Goal: Find specific page/section: Find specific page/section

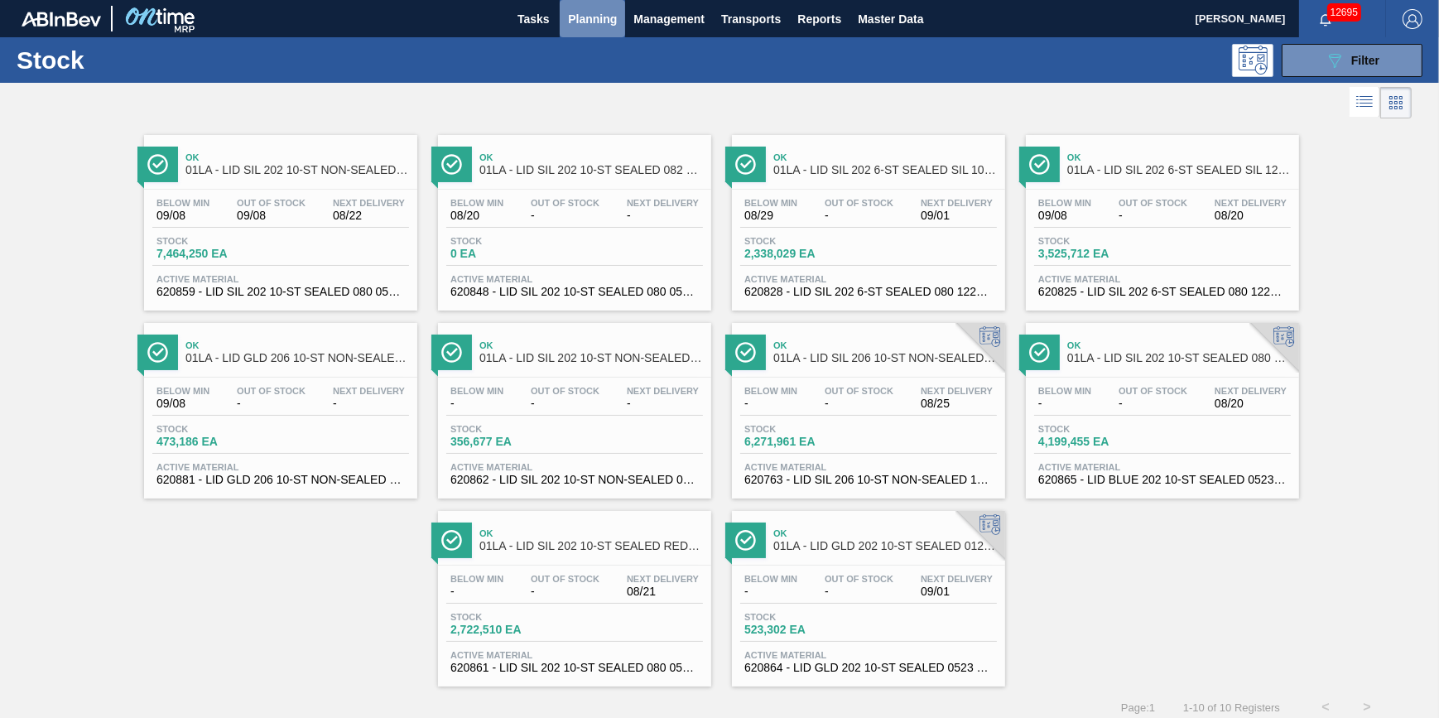
click at [566, 15] on button "Planning" at bounding box center [592, 18] width 65 height 37
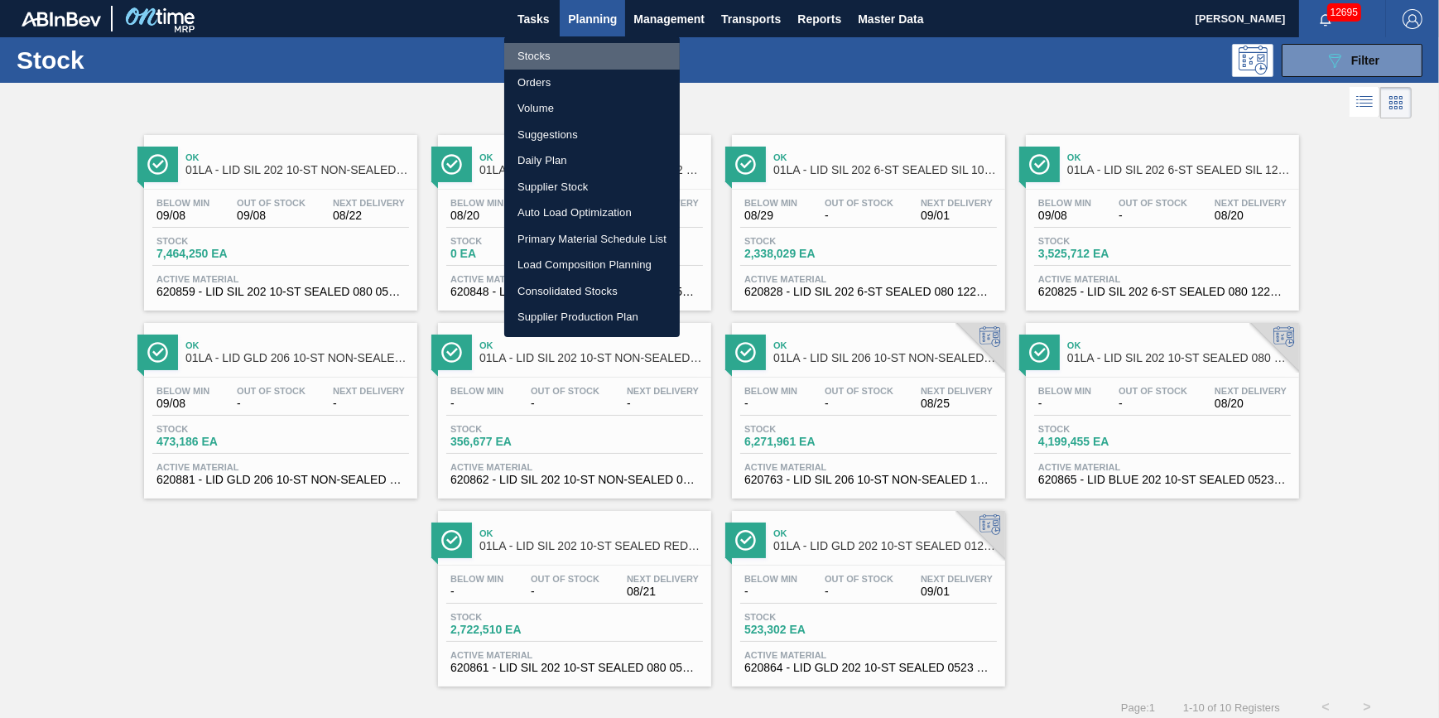
click at [552, 51] on li "Stocks" at bounding box center [592, 56] width 176 height 27
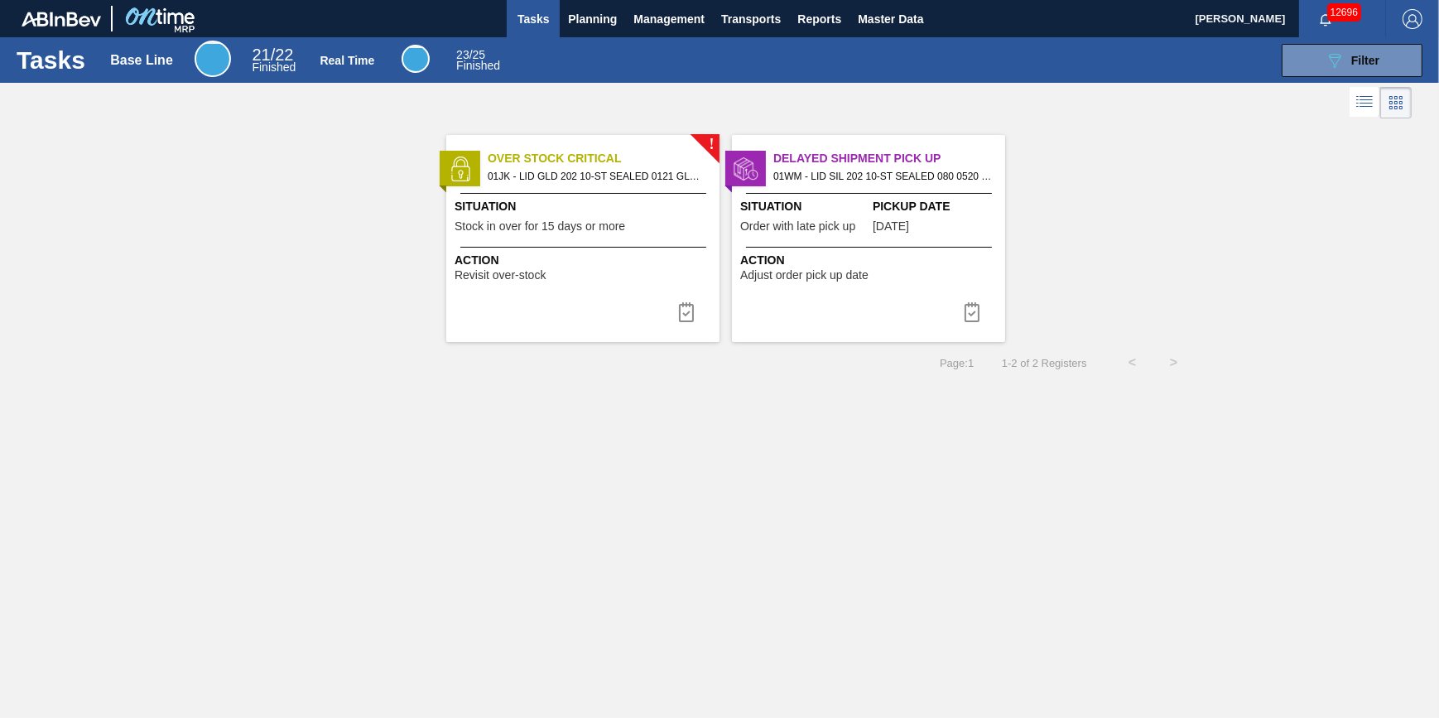
click at [575, 37] on div "Tasks Base Line 21 / 22 Finished Real Time 23 / 25 Finished 089F7B8B-B2A5-4AFE-…" at bounding box center [719, 60] width 1439 height 46
click at [583, 27] on span "Planning" at bounding box center [592, 19] width 49 height 20
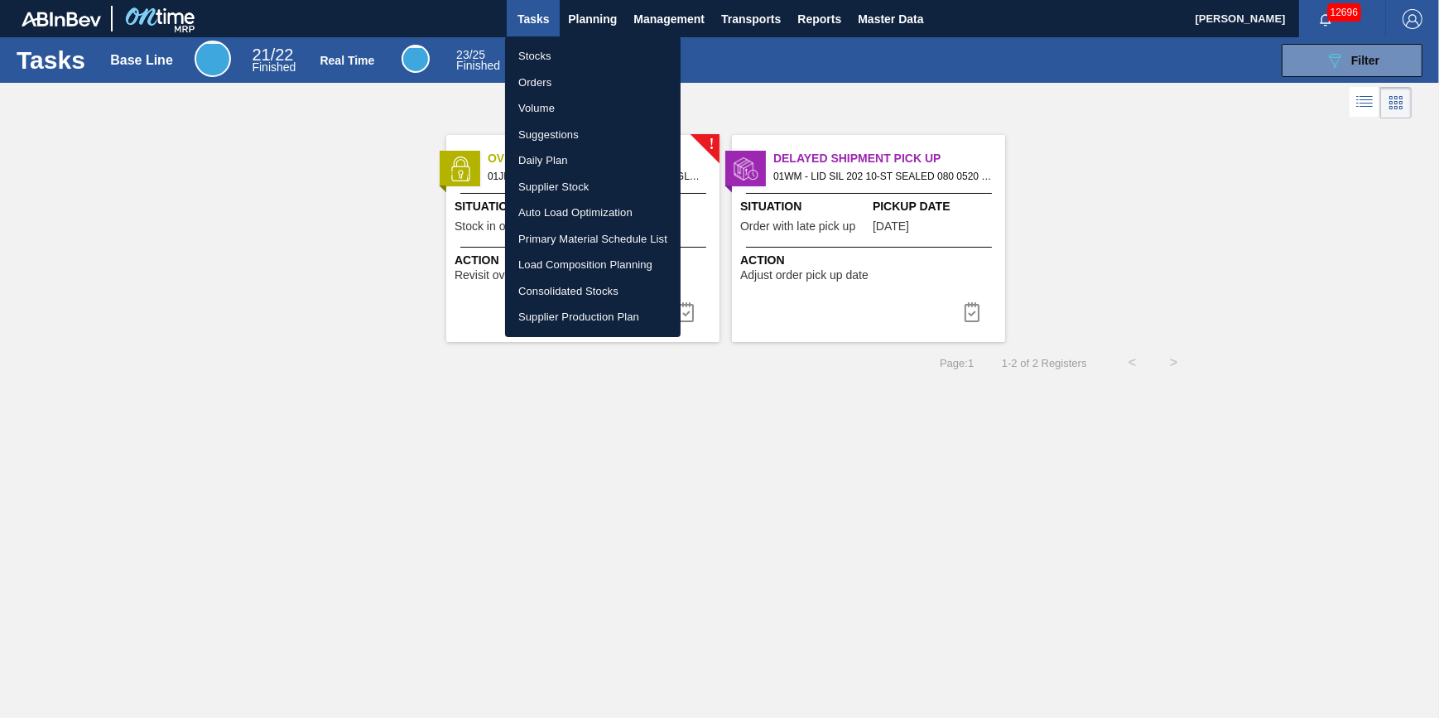
click at [580, 55] on li "Stocks" at bounding box center [593, 56] width 176 height 27
checkbox input "true"
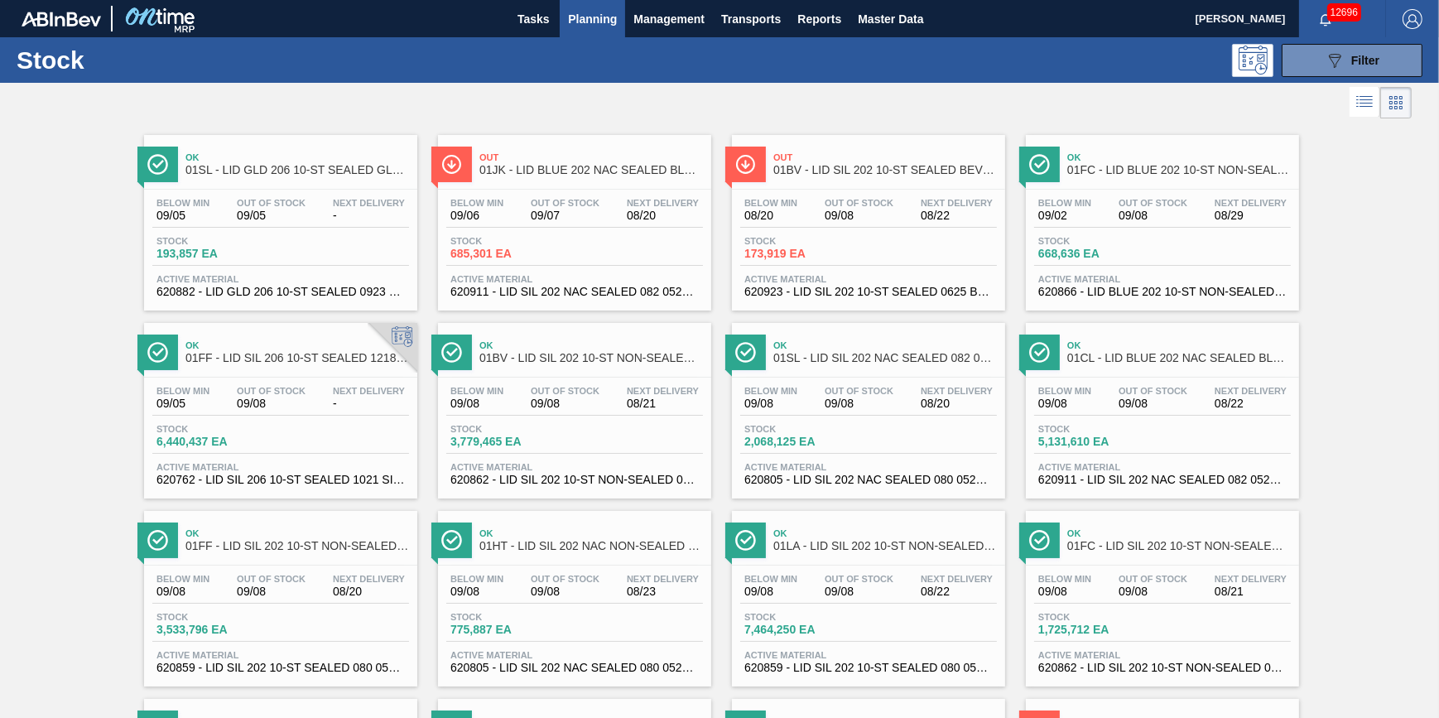
click at [565, 22] on button "Planning" at bounding box center [592, 18] width 65 height 37
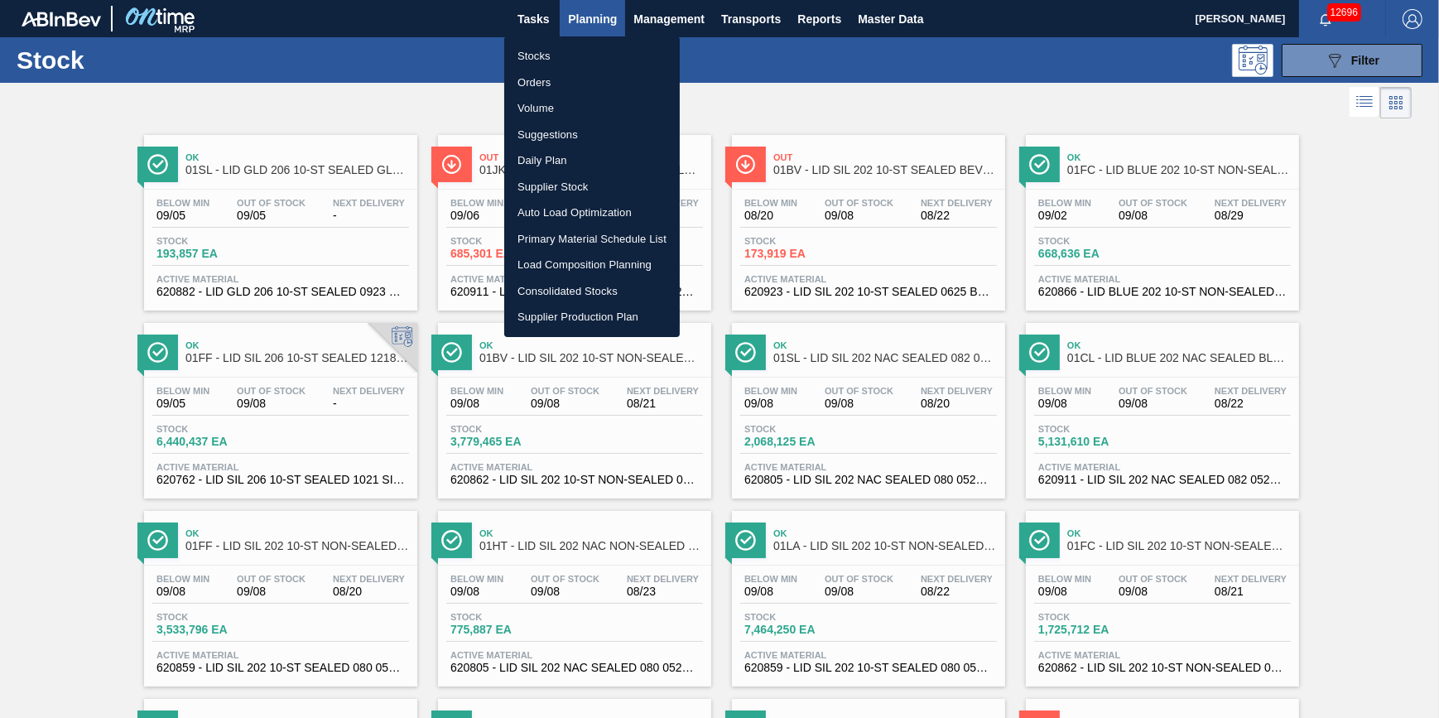
click at [557, 44] on li "Stocks" at bounding box center [592, 56] width 176 height 27
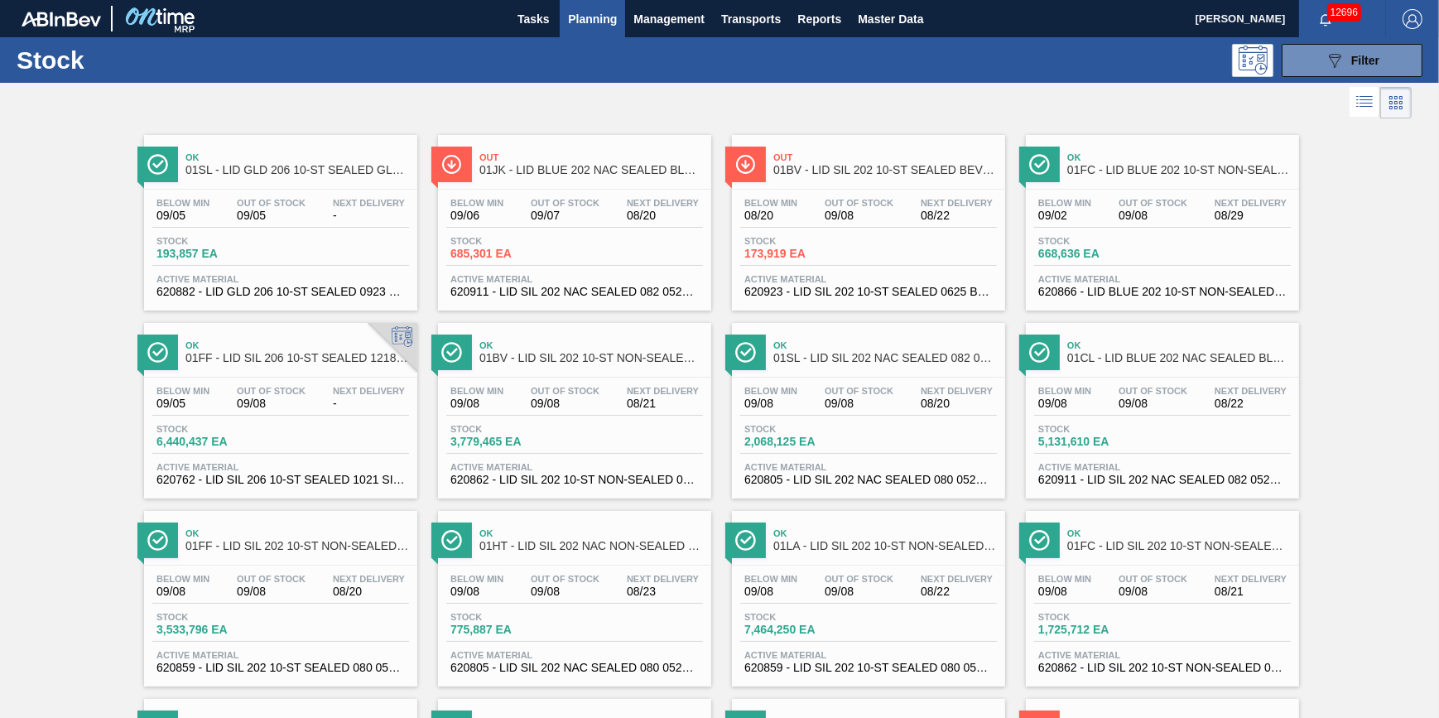
click at [552, 60] on li "Stocks" at bounding box center [593, 58] width 132 height 15
click at [576, 28] on button "Planning" at bounding box center [592, 18] width 65 height 37
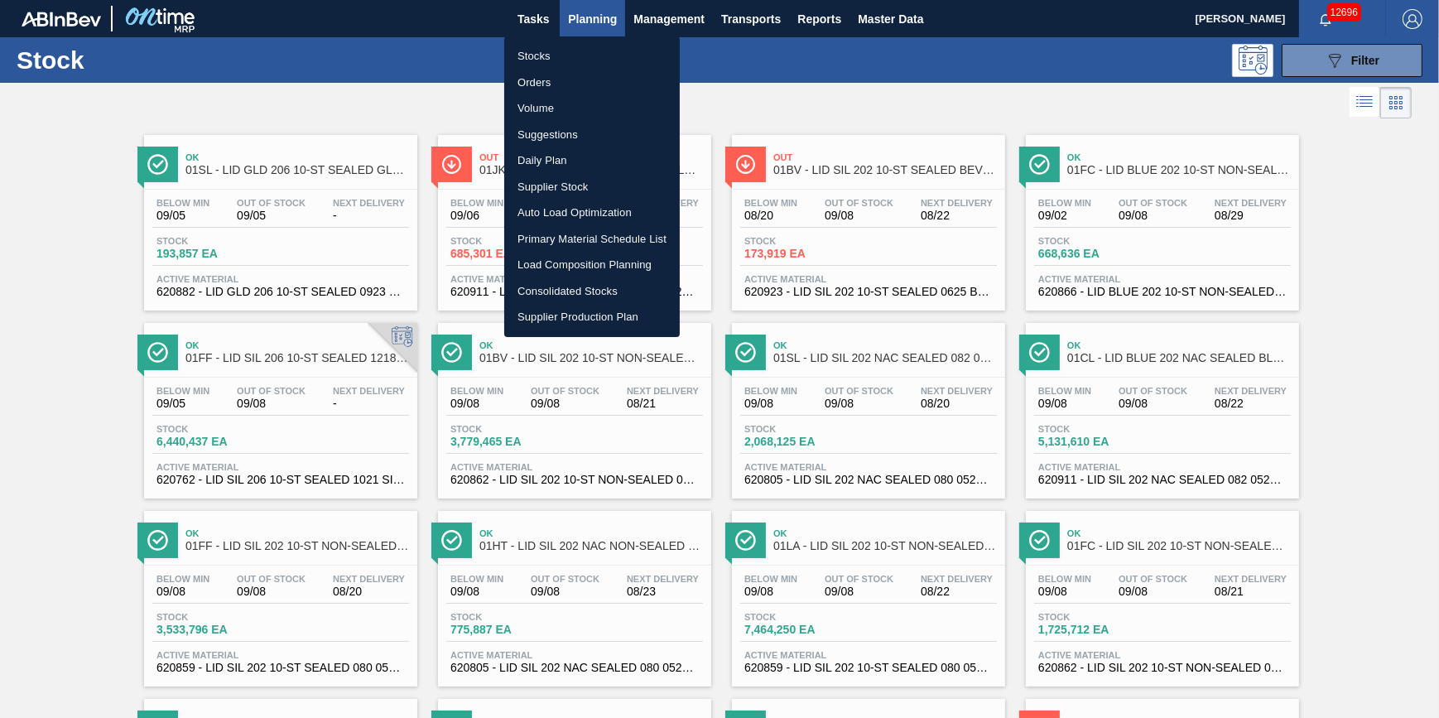
click at [571, 46] on li "Stocks" at bounding box center [592, 56] width 176 height 27
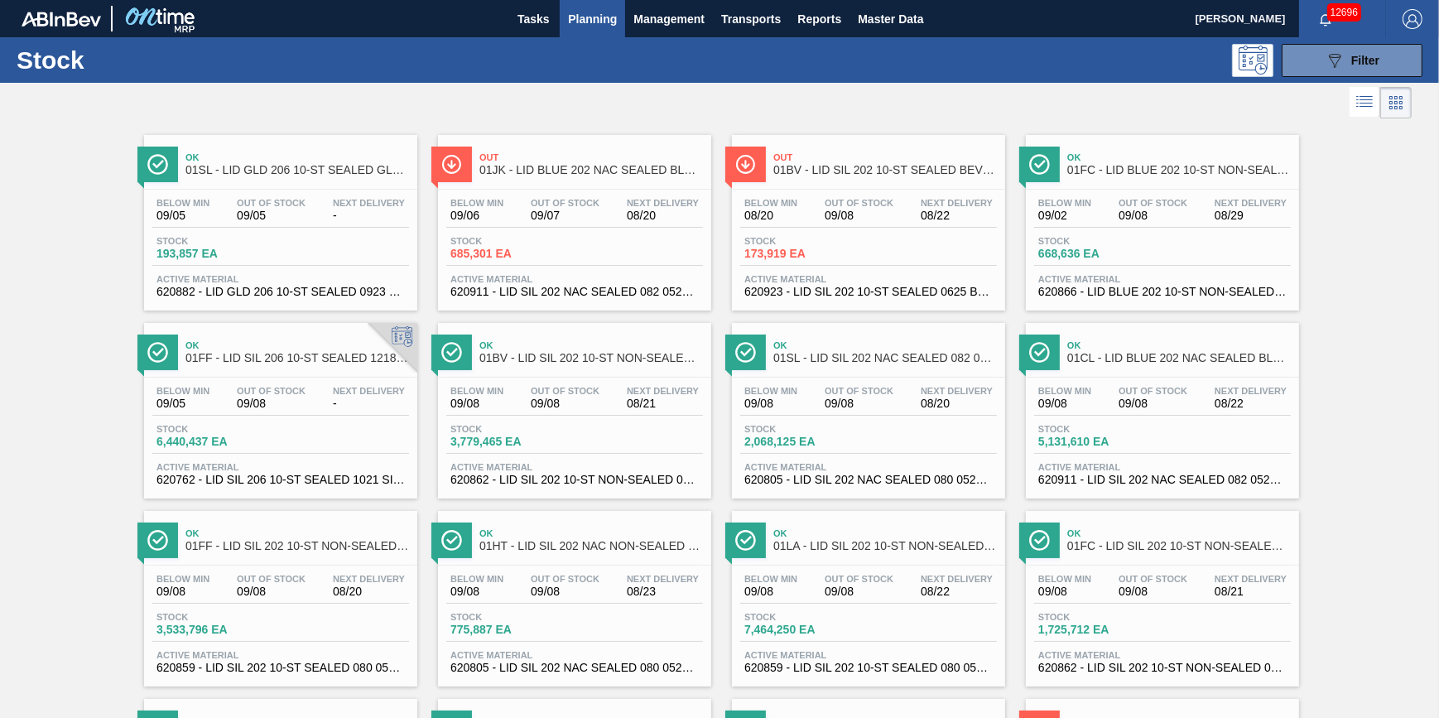
drag, startPoint x: 553, startPoint y: 16, endPoint x: 573, endPoint y: 16, distance: 19.9
click at [554, 16] on button "Tasks" at bounding box center [533, 18] width 53 height 37
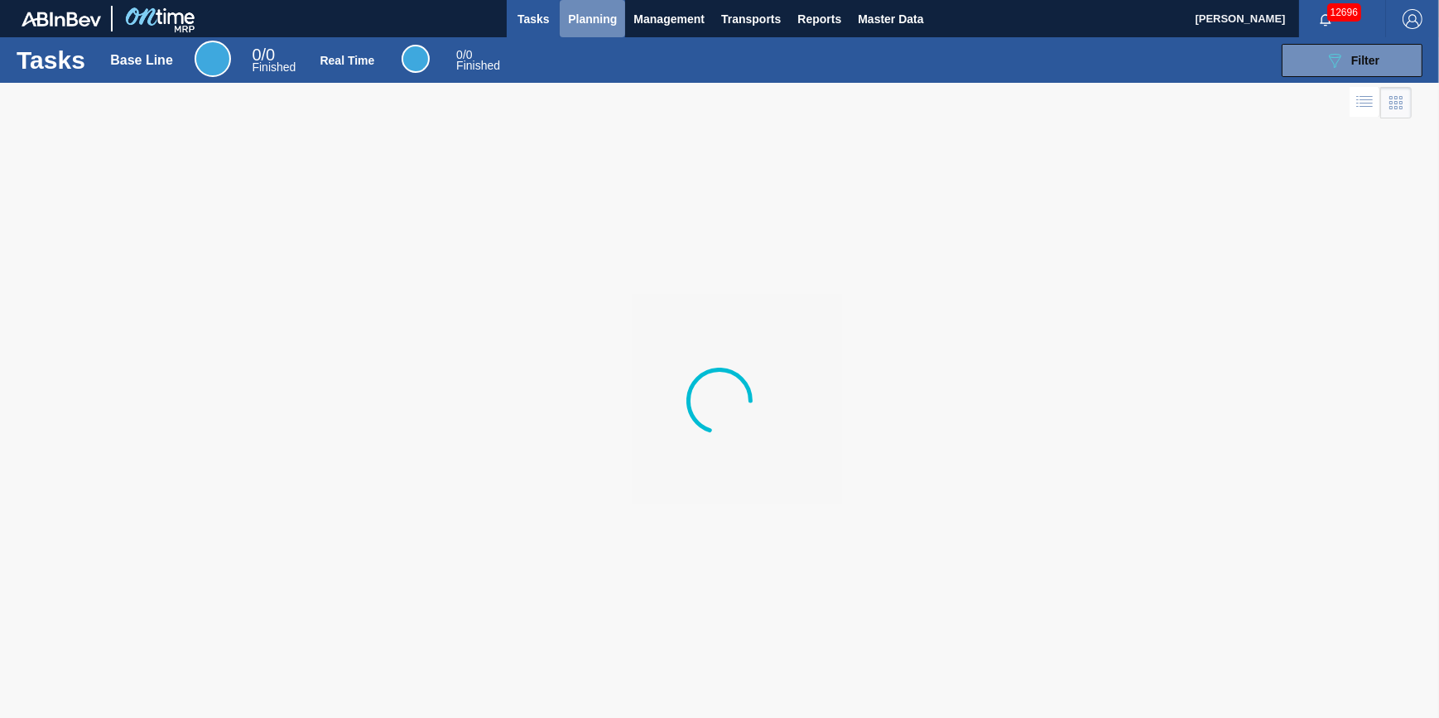
click at [575, 17] on span "Planning" at bounding box center [592, 19] width 49 height 20
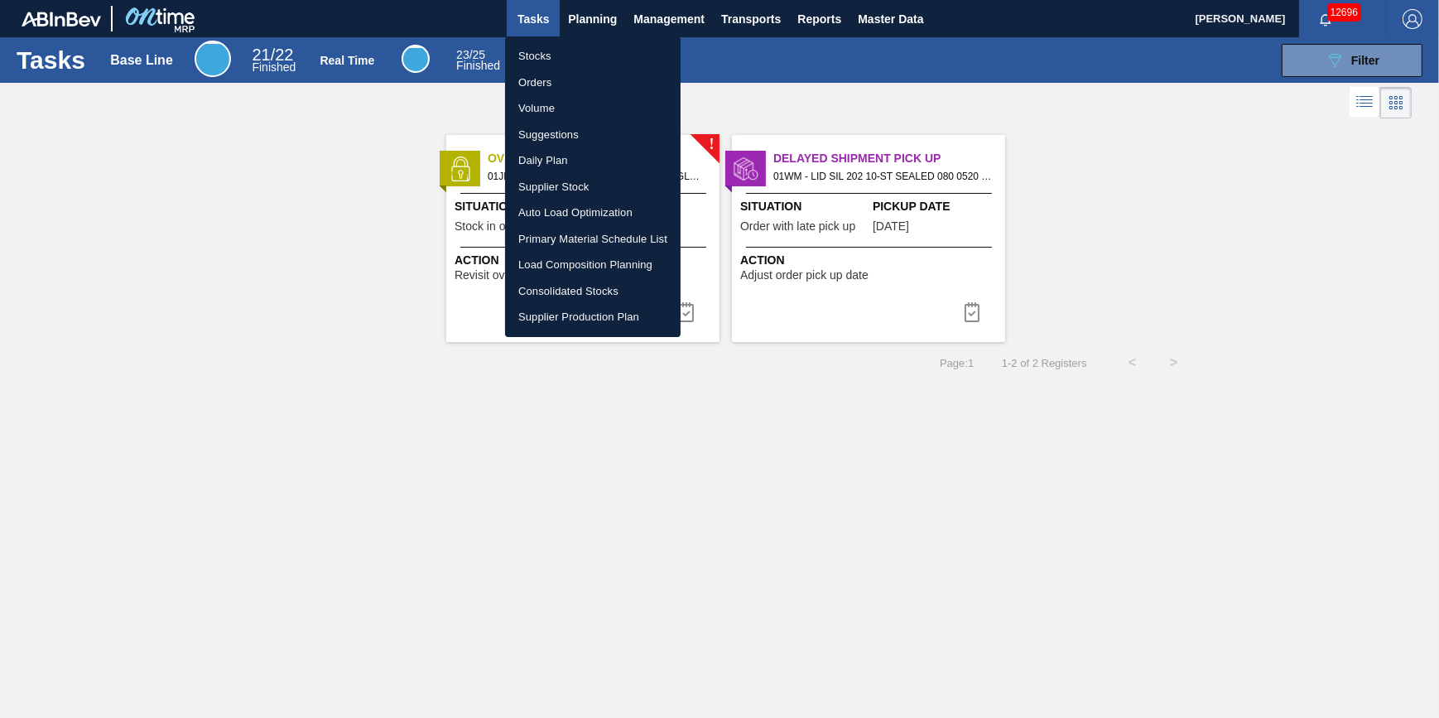
click at [586, 54] on li "Stocks" at bounding box center [593, 56] width 176 height 27
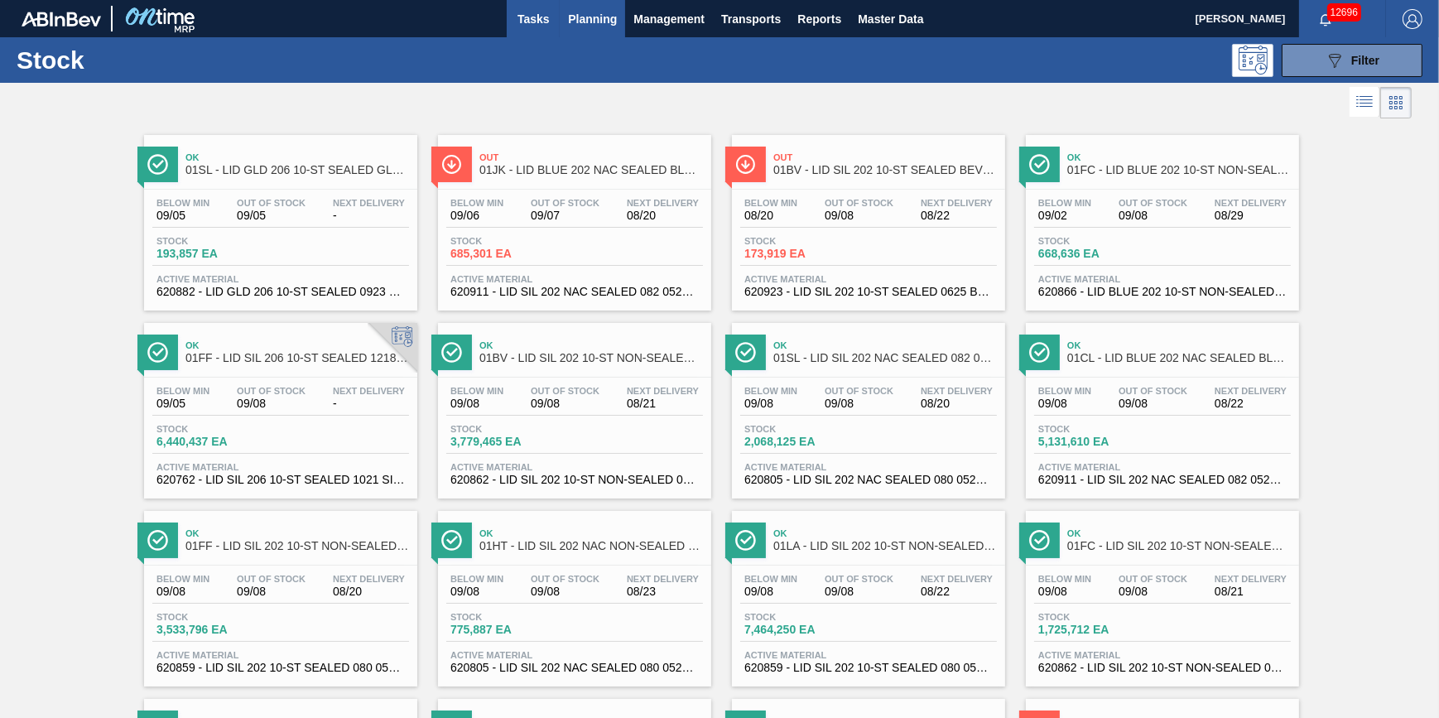
drag, startPoint x: 557, startPoint y: 20, endPoint x: 547, endPoint y: 20, distance: 9.1
click at [557, 20] on button "Tasks" at bounding box center [533, 18] width 53 height 37
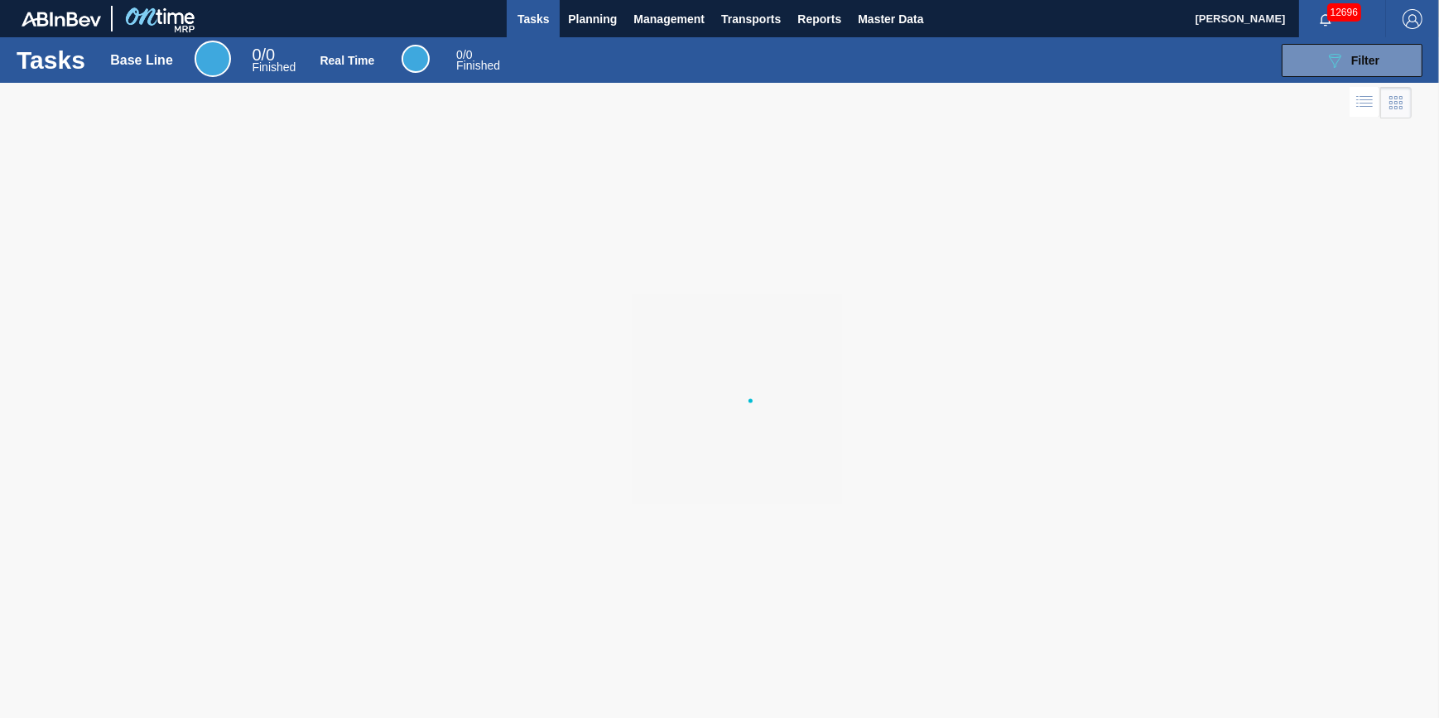
click at [547, 20] on span "Tasks" at bounding box center [533, 19] width 36 height 20
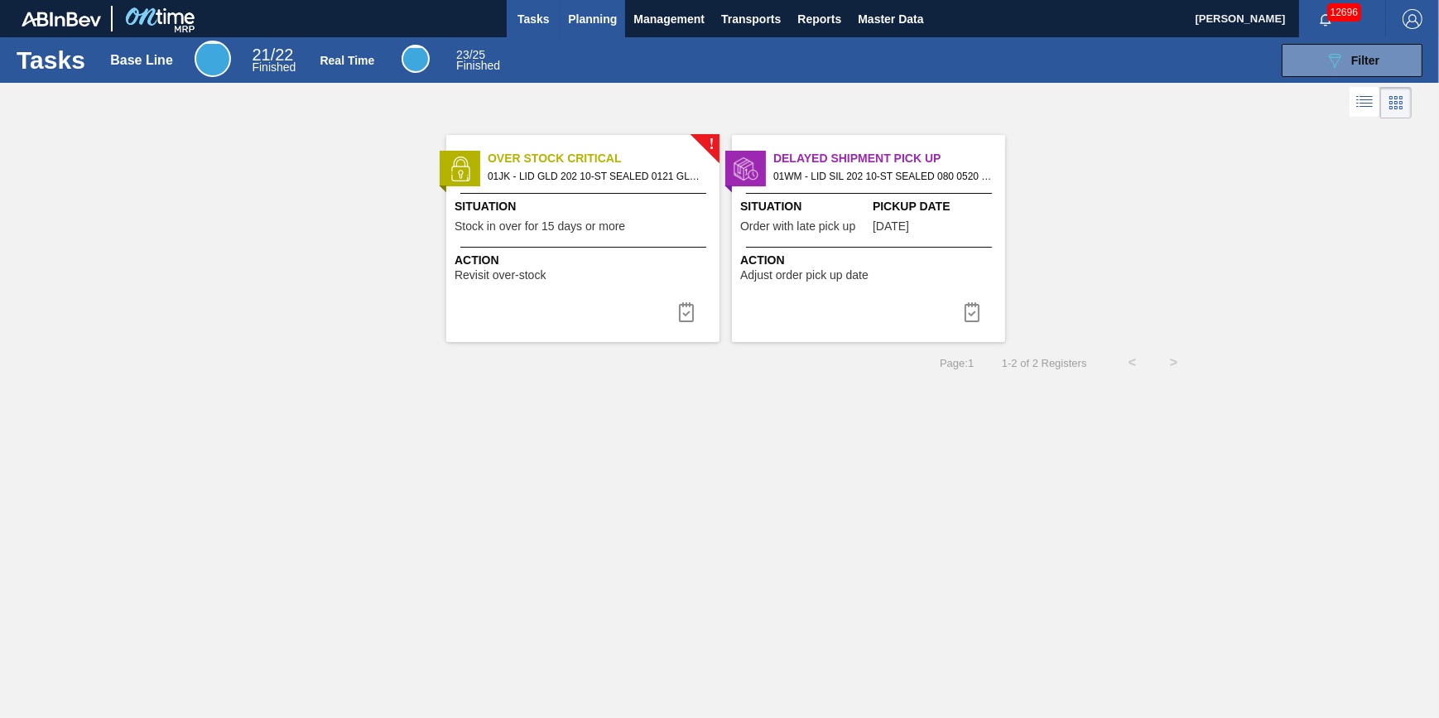
click at [586, 30] on button "Planning" at bounding box center [592, 18] width 65 height 37
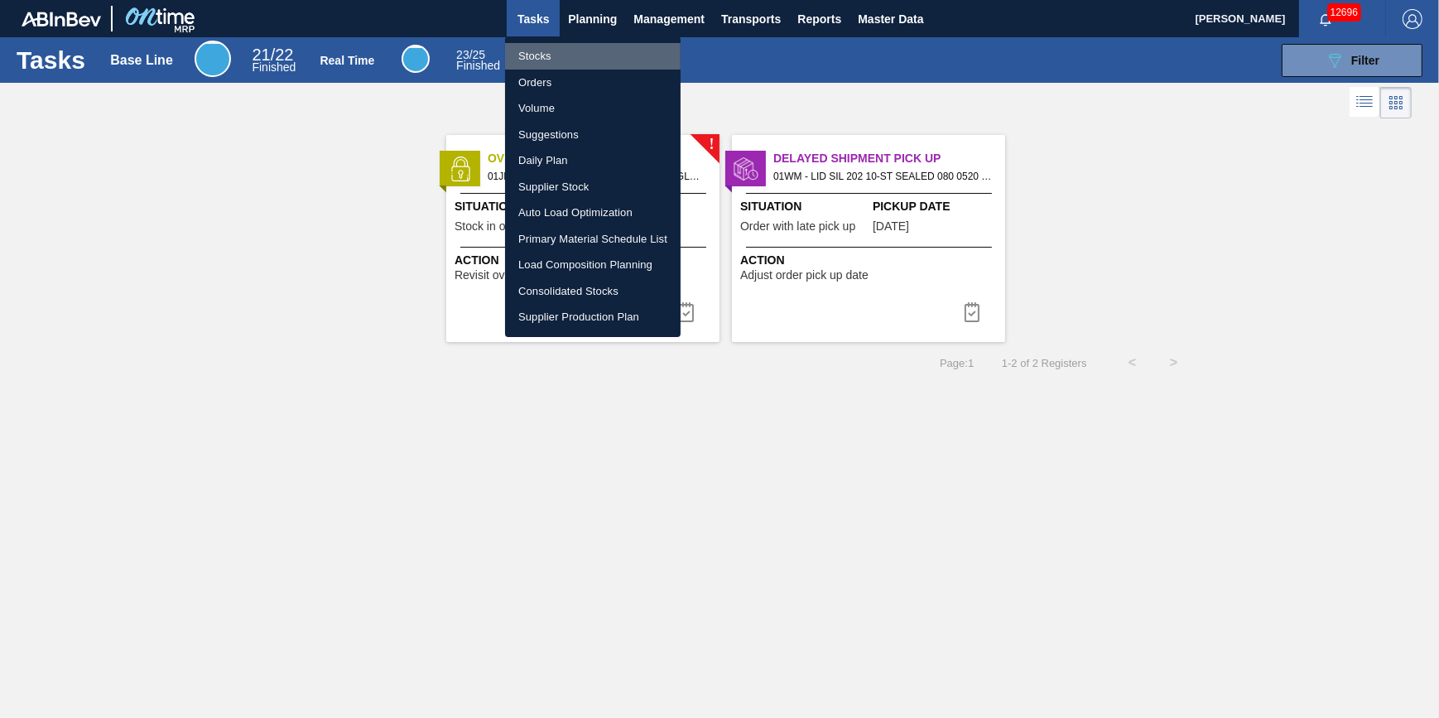
click at [564, 52] on li "Stocks" at bounding box center [593, 56] width 176 height 27
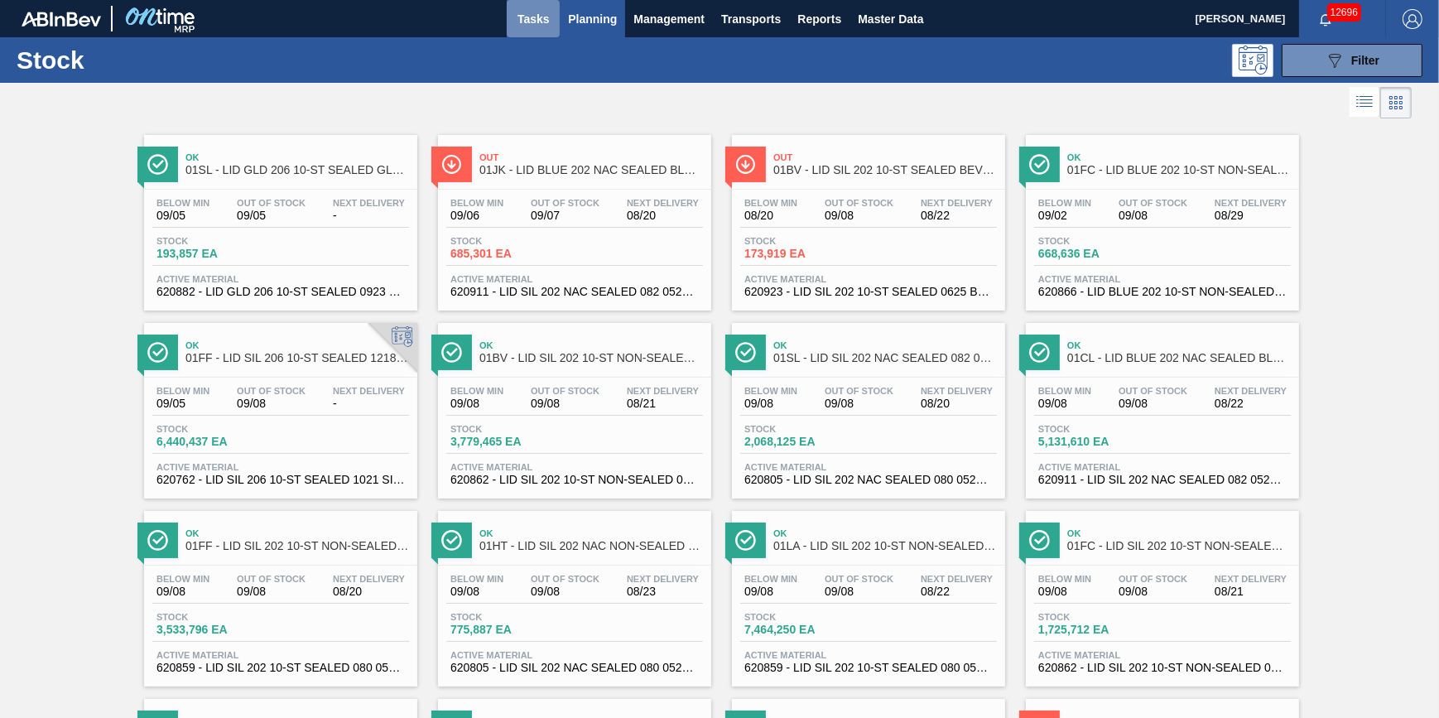
click at [536, 24] on span "Tasks" at bounding box center [533, 19] width 36 height 20
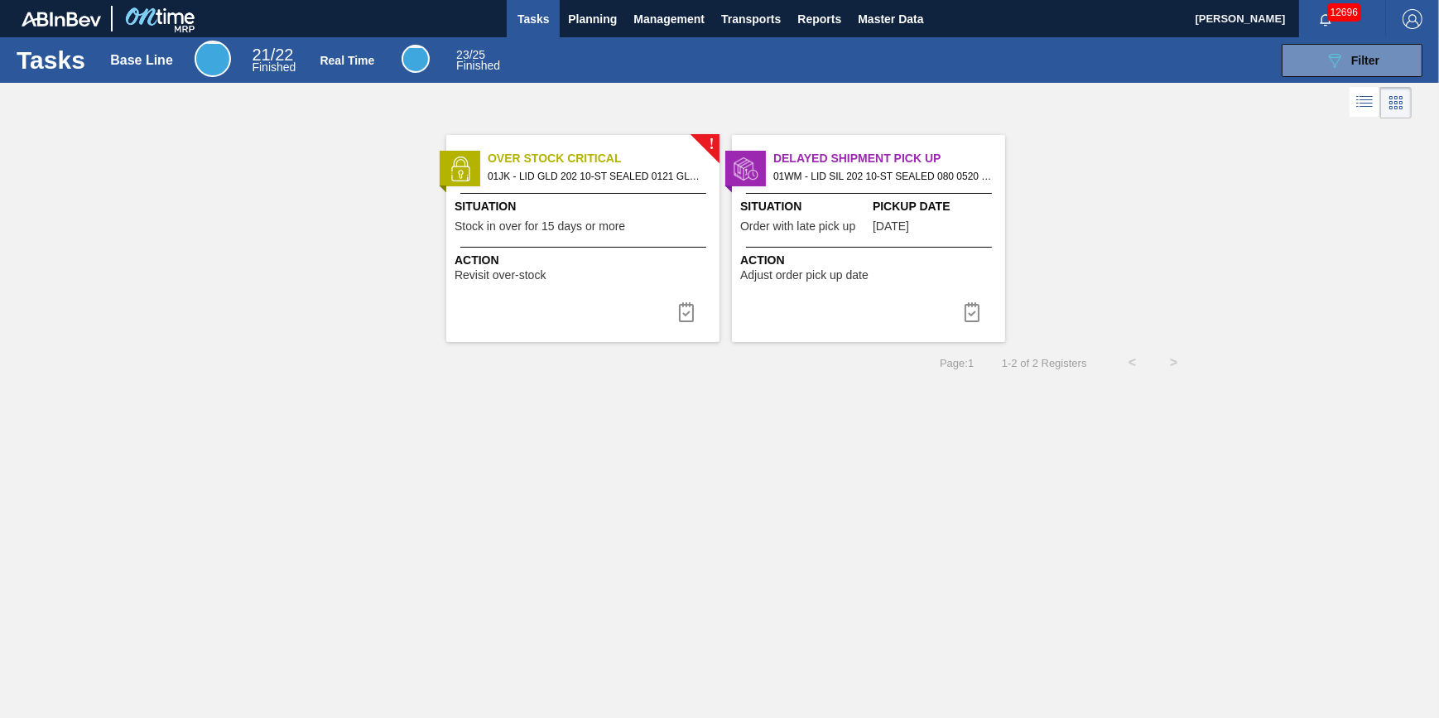
click at [528, 28] on button "Tasks" at bounding box center [533, 18] width 53 height 37
click at [590, 24] on span "Planning" at bounding box center [592, 19] width 49 height 20
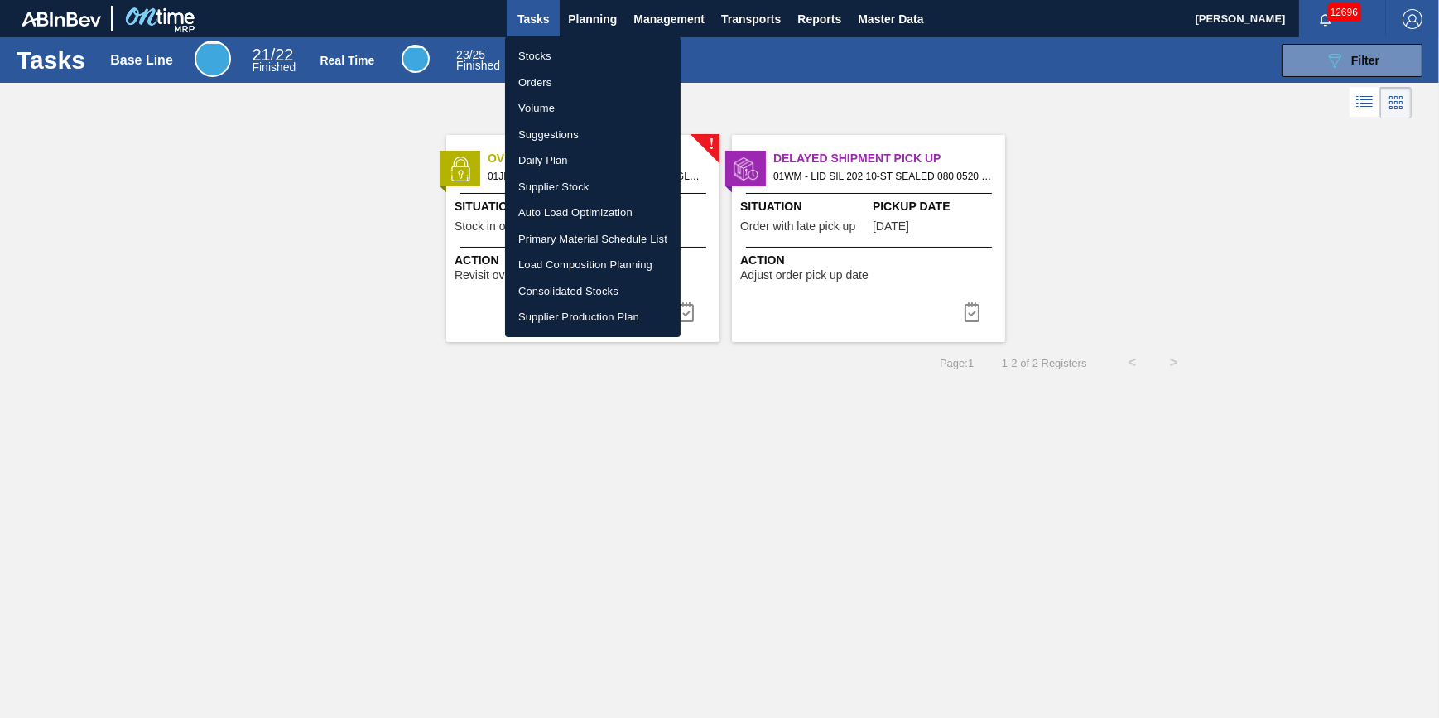
click at [590, 54] on li "Stocks" at bounding box center [593, 56] width 176 height 27
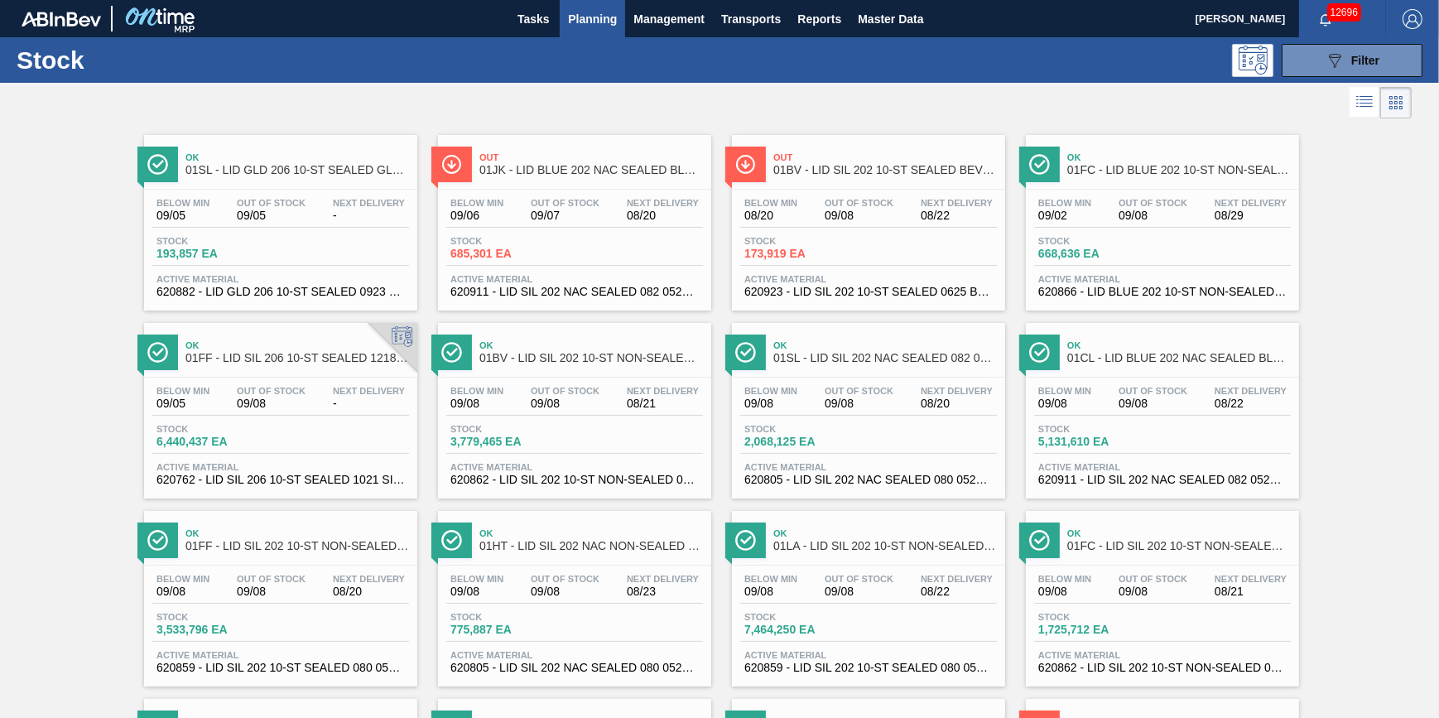
click at [585, 17] on span "Planning" at bounding box center [592, 19] width 49 height 20
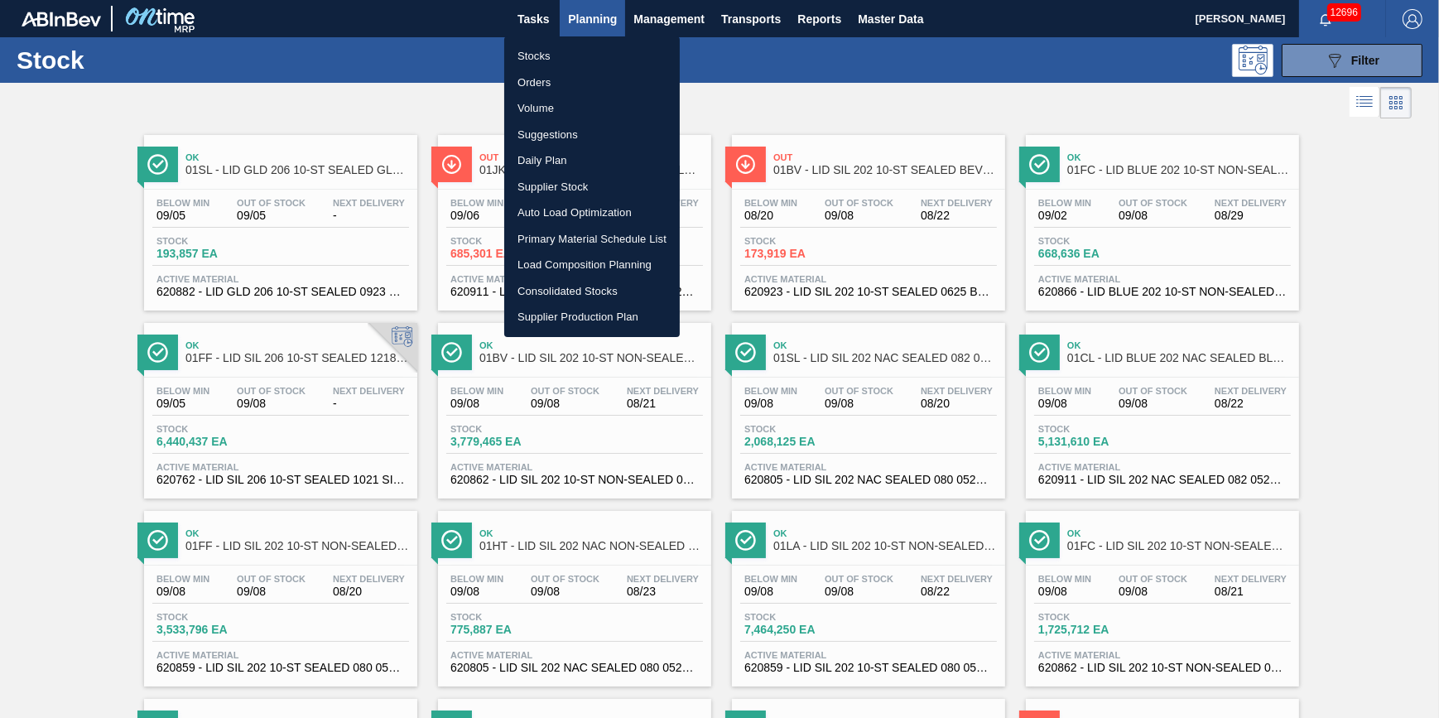
click at [574, 51] on li "Stocks" at bounding box center [592, 56] width 176 height 27
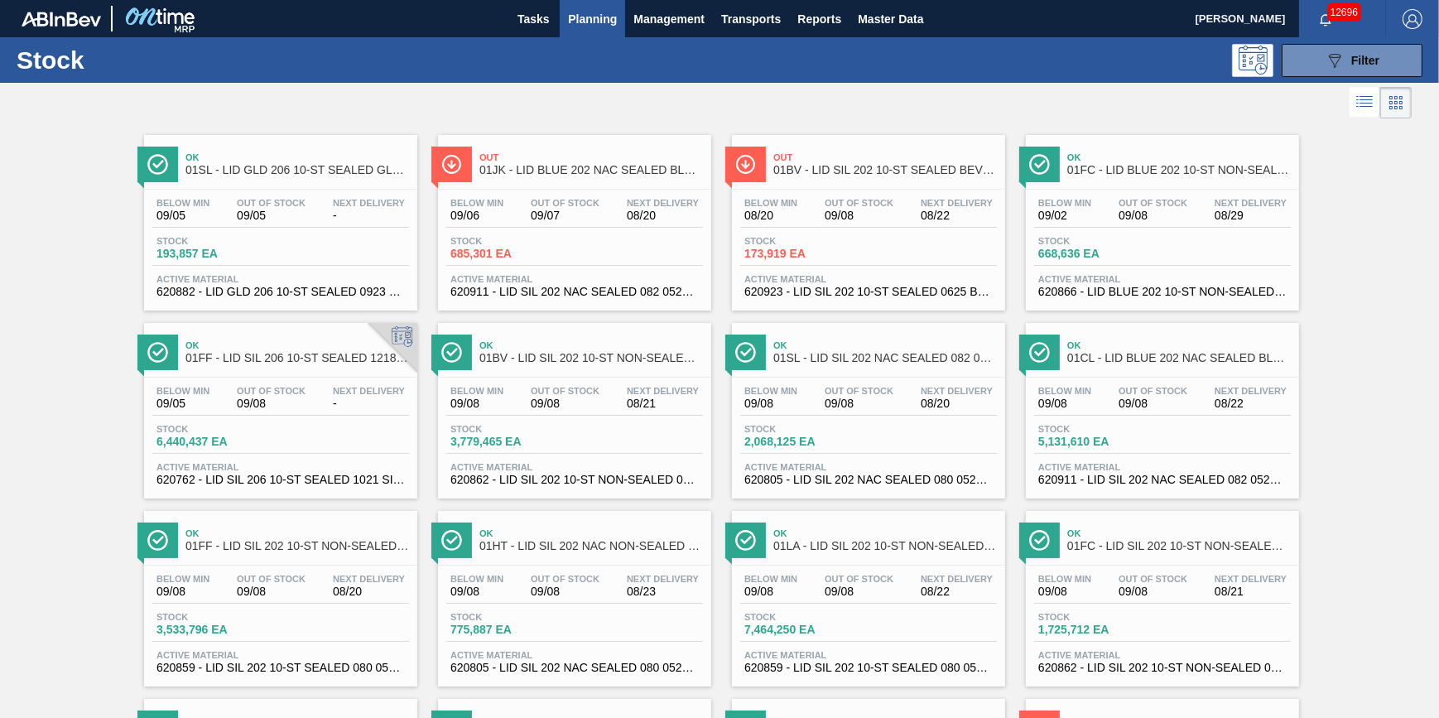
click at [610, 14] on span "Planning" at bounding box center [592, 19] width 49 height 20
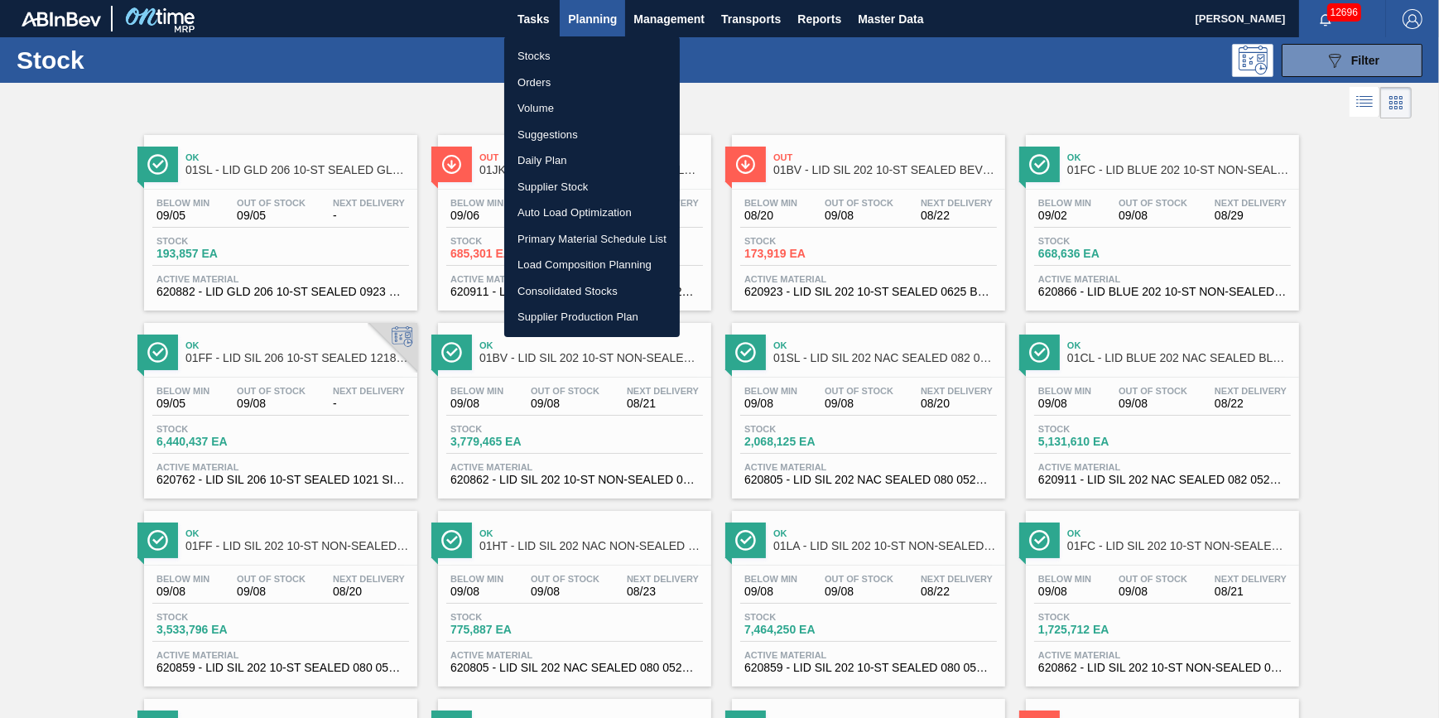
click at [607, 46] on li "Stocks" at bounding box center [592, 56] width 176 height 27
